Goal: Task Accomplishment & Management: Complete application form

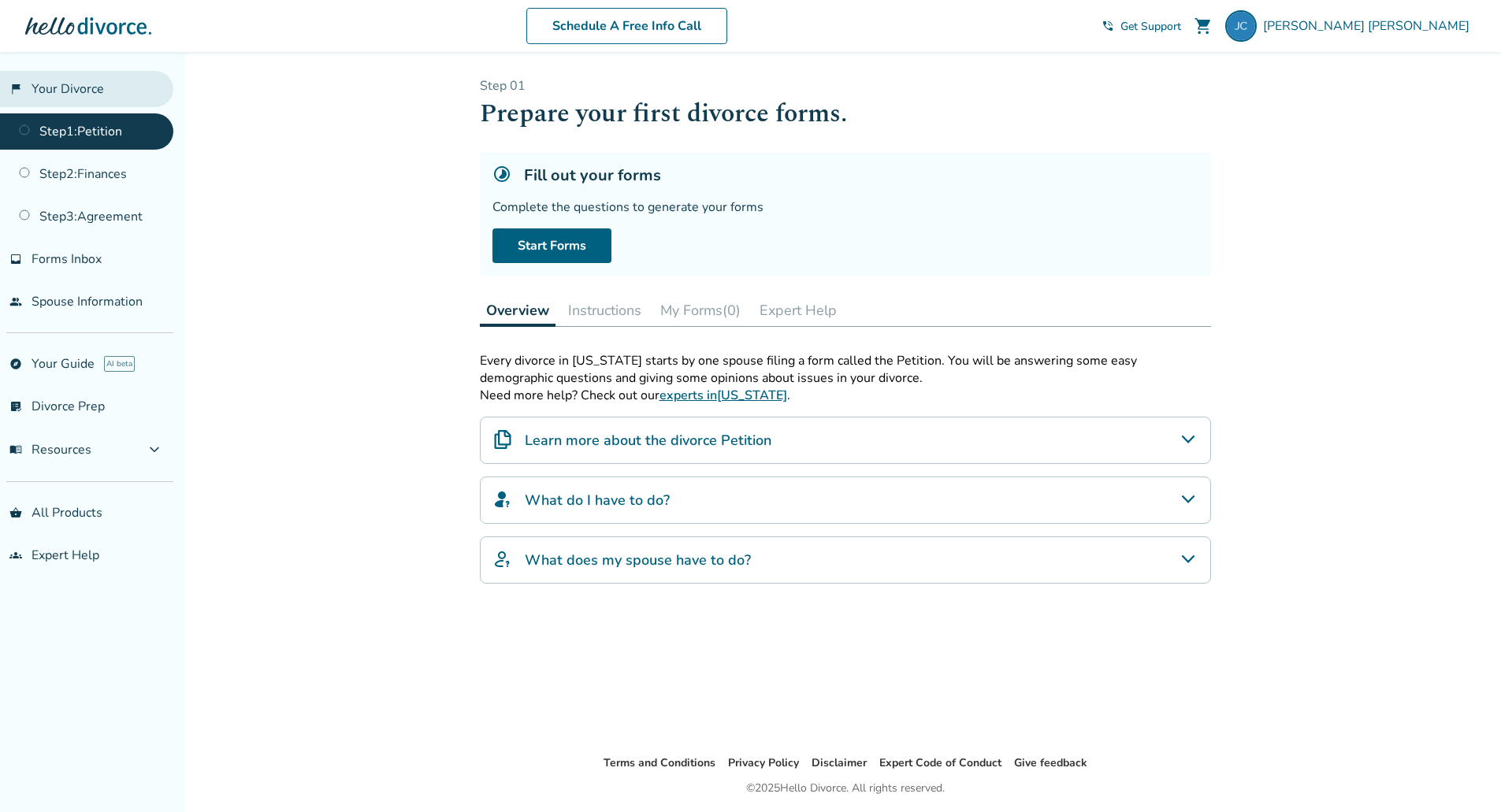
click at [62, 85] on link "flag_2 Your Divorce" at bounding box center [87, 89] width 173 height 36
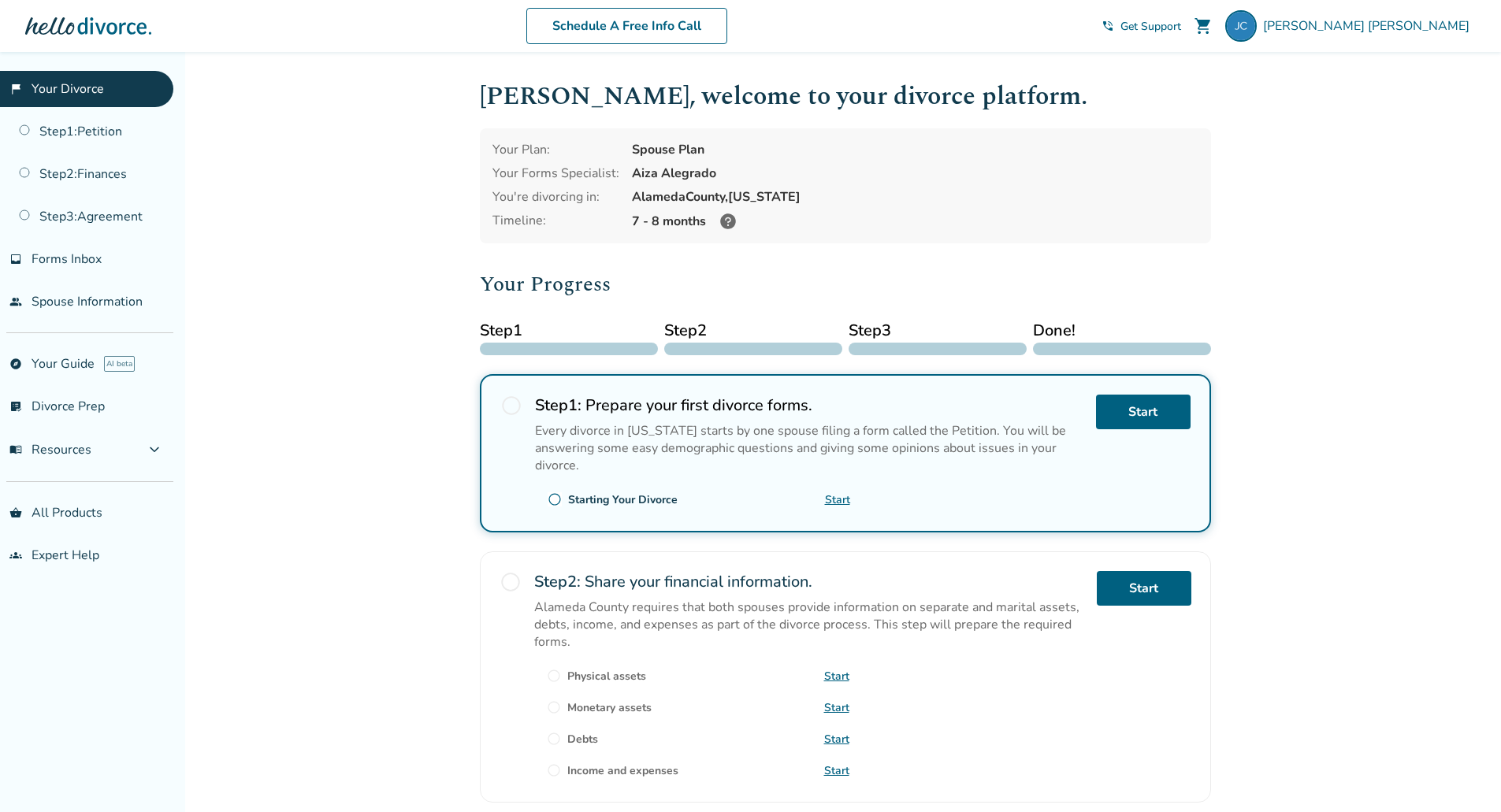
click at [727, 221] on icon at bounding box center [728, 221] width 16 height 16
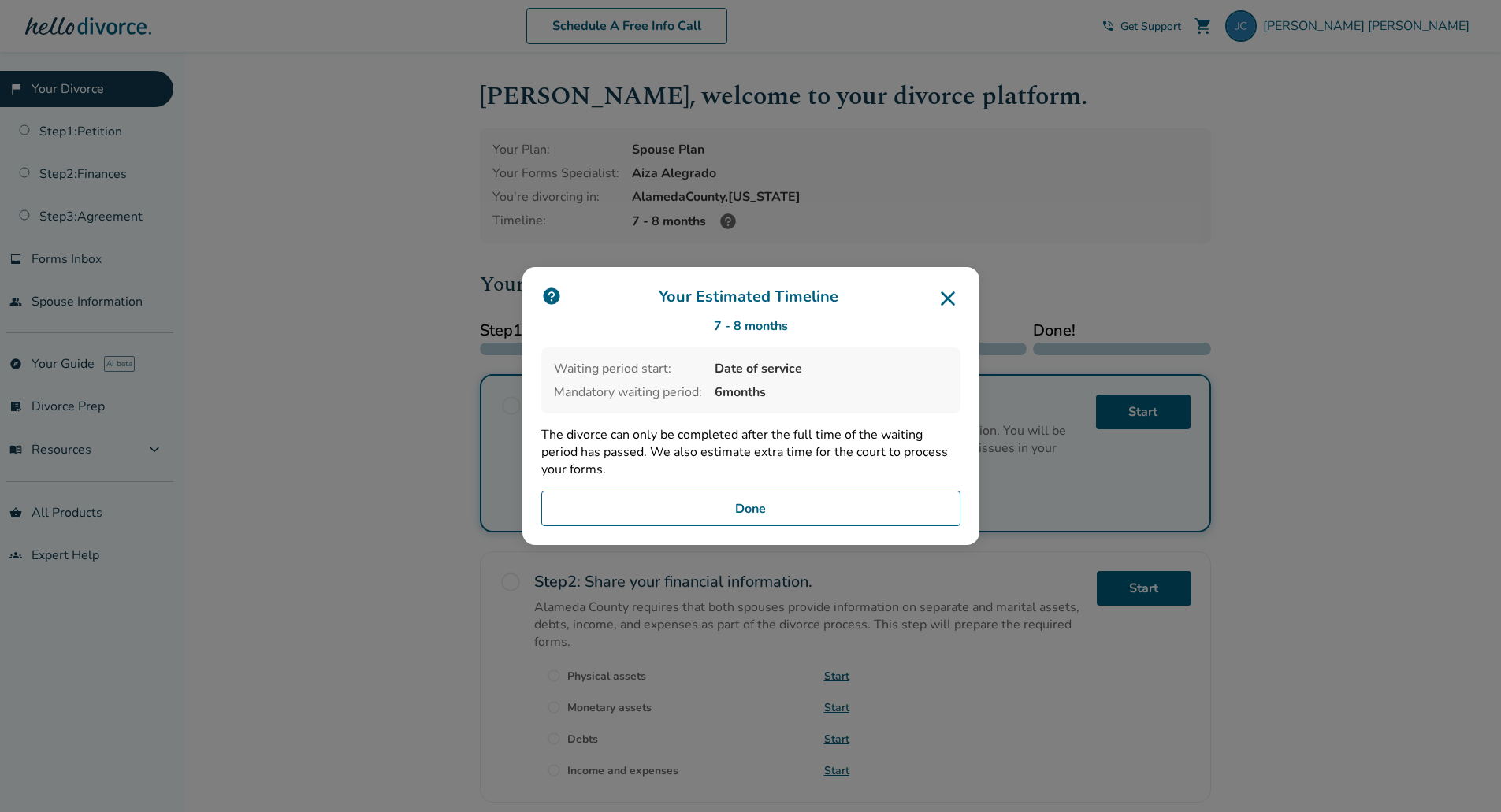
drag, startPoint x: 917, startPoint y: 270, endPoint x: 952, endPoint y: 299, distance: 45.5
click at [952, 299] on div "Your Estimated Timeline 7 - 8 months Waiting period start: Date of service Mand…" at bounding box center [750, 406] width 457 height 279
click at [952, 299] on icon at bounding box center [947, 299] width 14 height 14
